Goal: Transaction & Acquisition: Purchase product/service

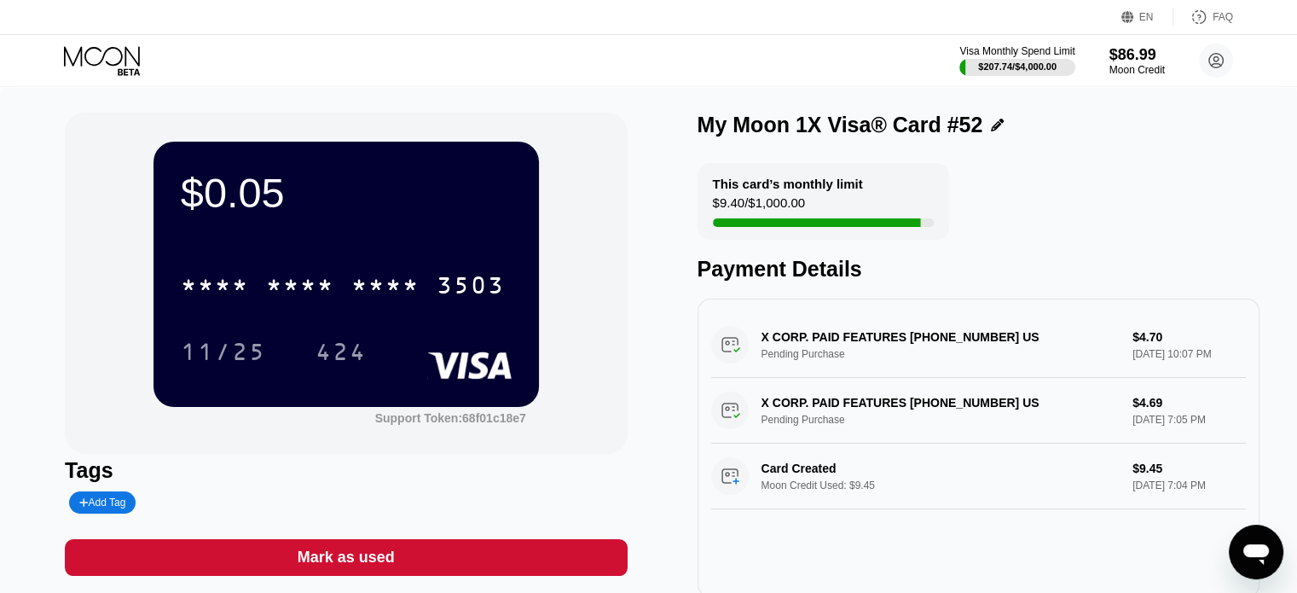
click at [100, 57] on icon at bounding box center [103, 61] width 79 height 30
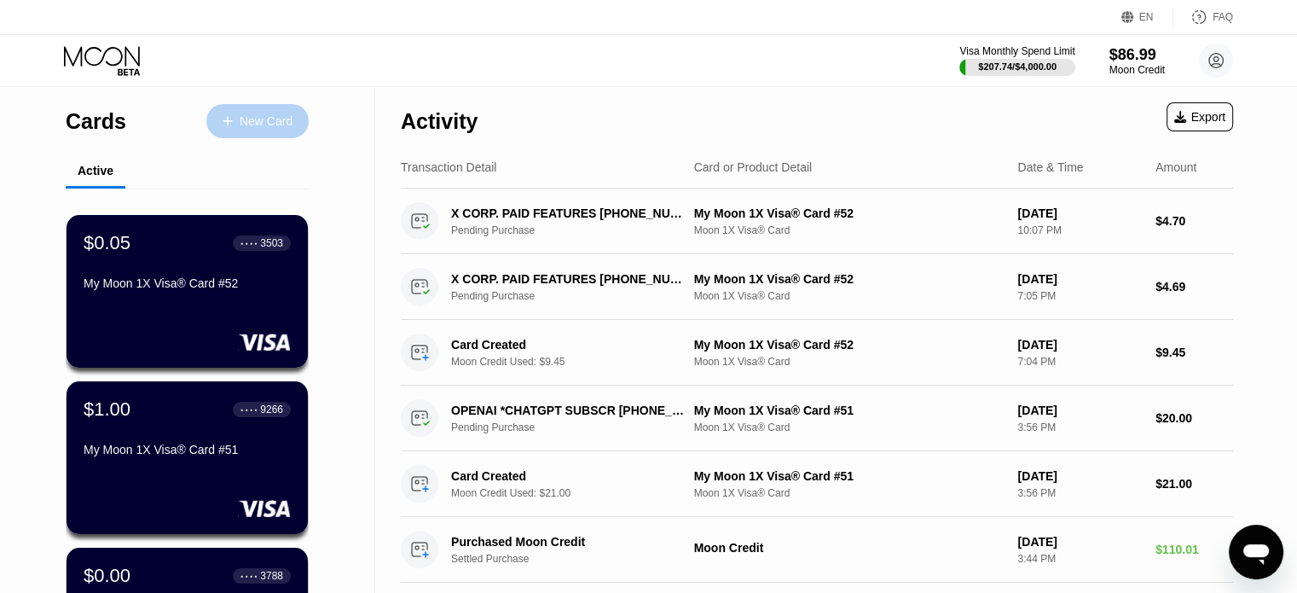
click at [263, 125] on div "New Card" at bounding box center [266, 121] width 53 height 14
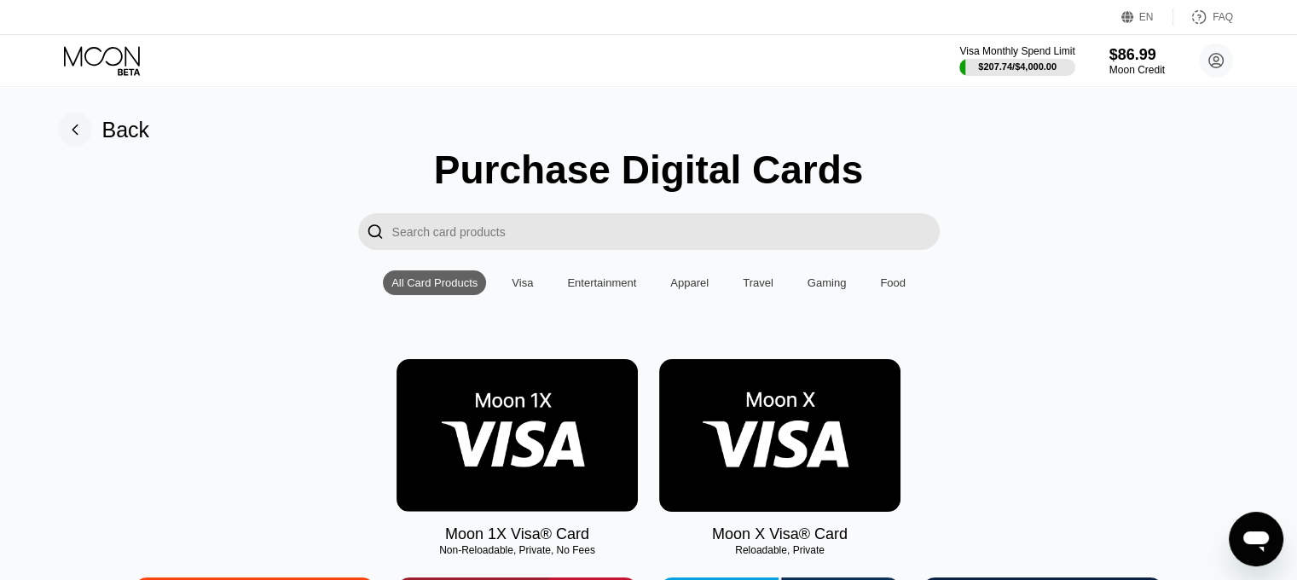
click at [467, 442] on img at bounding box center [517, 435] width 241 height 153
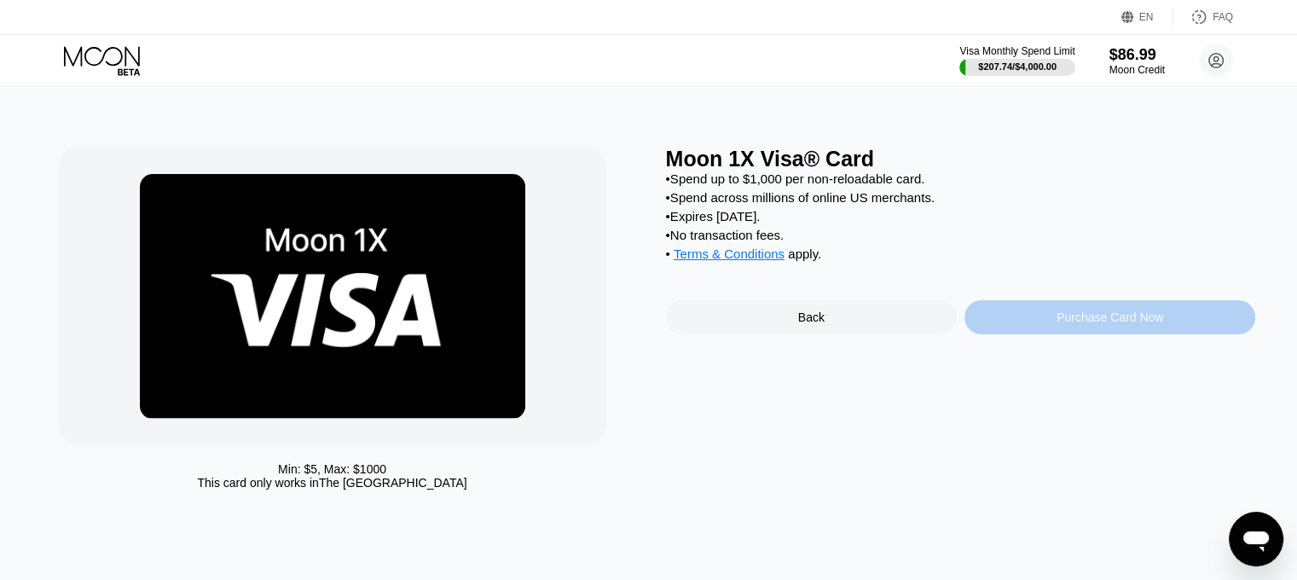
click at [1050, 334] on div "Purchase Card Now" at bounding box center [1109, 317] width 291 height 34
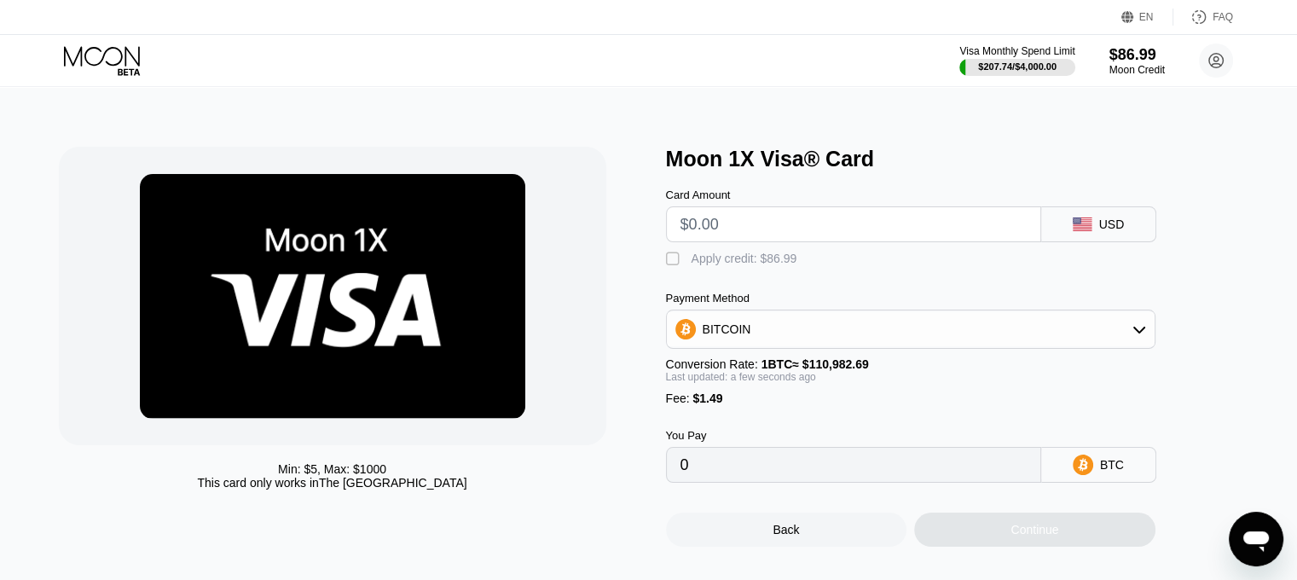
click at [785, 228] on input "text" at bounding box center [853, 224] width 346 height 34
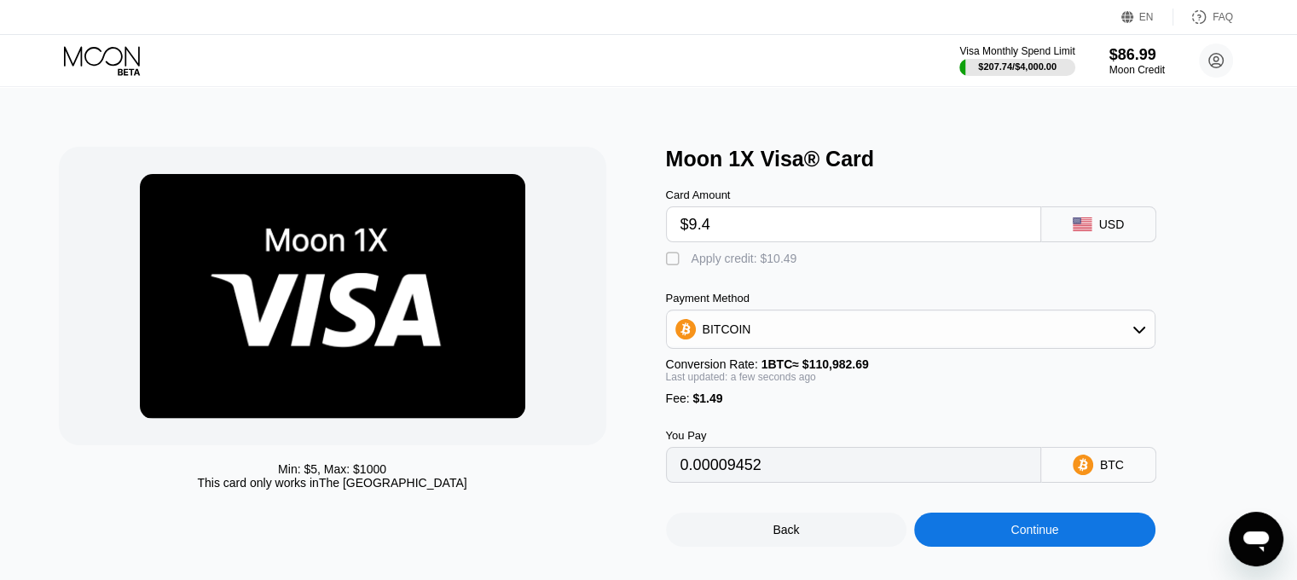
type input "$9.45"
type input "0.00009858"
type input "$9.45"
click at [772, 265] on div "Apply credit: $10.94" at bounding box center [745, 259] width 106 height 14
type input "0"
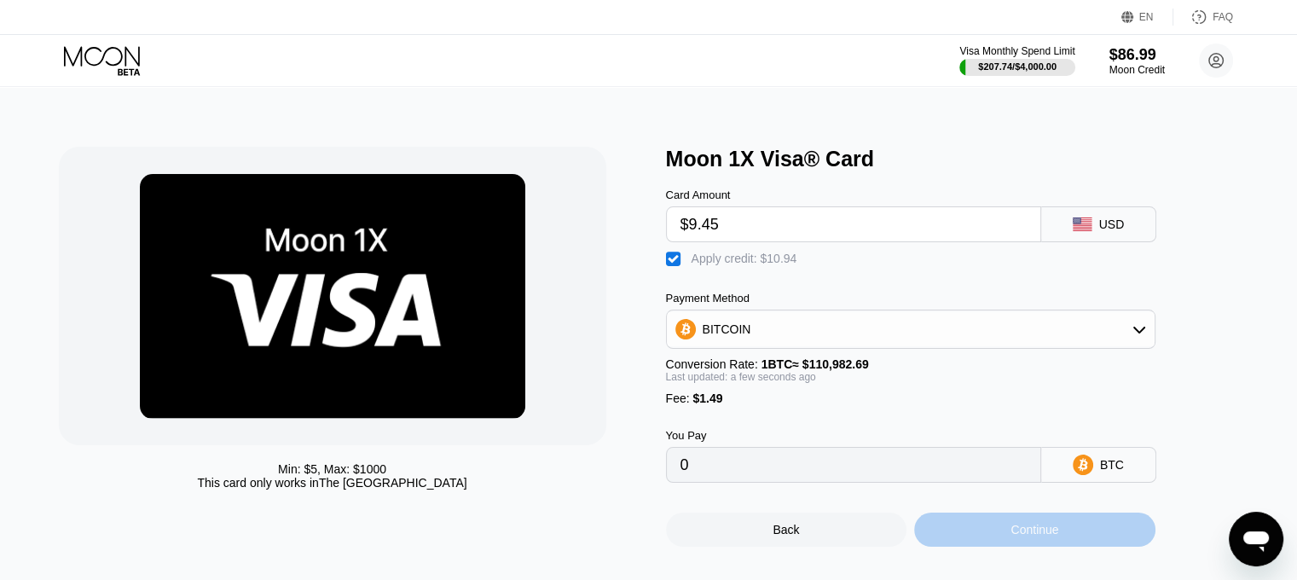
click at [962, 547] on div "Continue" at bounding box center [1034, 529] width 241 height 34
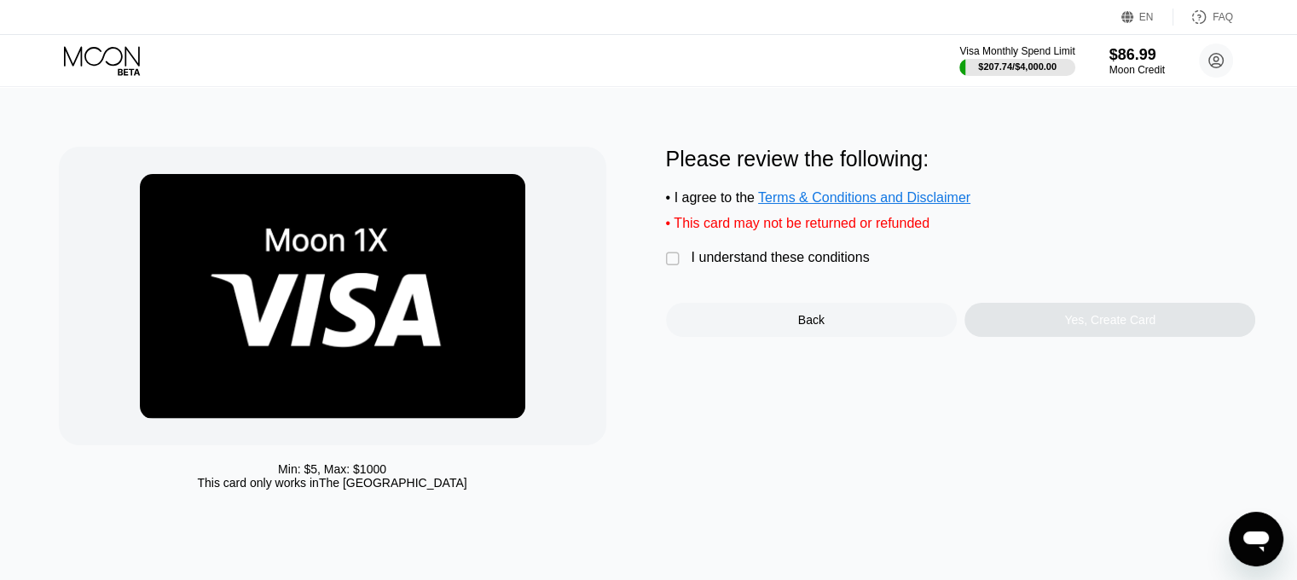
click at [740, 265] on div "I understand these conditions" at bounding box center [781, 257] width 178 height 15
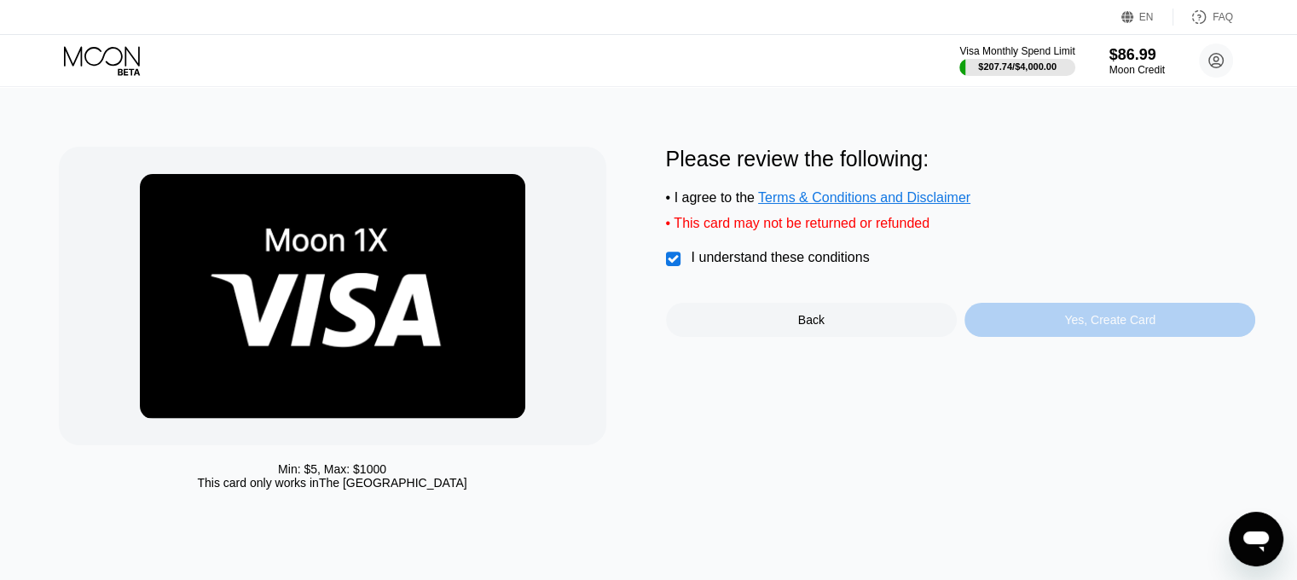
click at [1029, 331] on div "Yes, Create Card" at bounding box center [1109, 320] width 291 height 34
